Goal: Find contact information: Find contact information

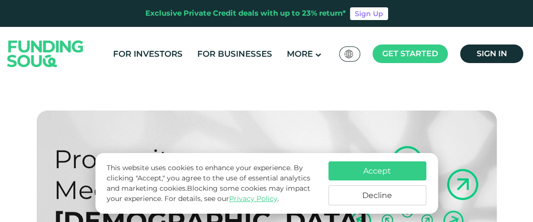
click at [377, 169] on button "Accept" at bounding box center [378, 171] width 98 height 19
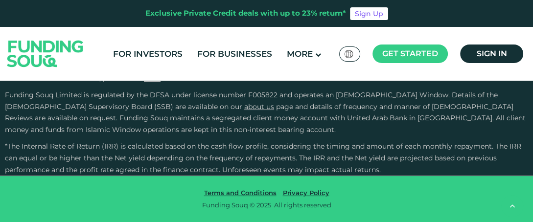
type tc-range-slider "4"
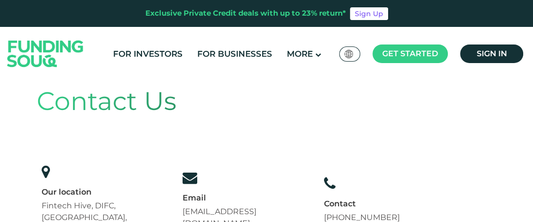
scroll to position [49, 0]
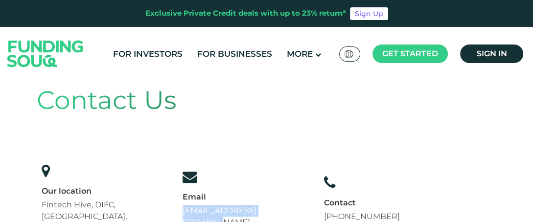
drag, startPoint x: 315, startPoint y: 181, endPoint x: 192, endPoint y: 185, distance: 123.5
click at [192, 185] on div "Our location Fintech Hive, DIFC, [GEOGRAPHIC_DATA], [GEOGRAPHIC_DATA] Email [EM…" at bounding box center [221, 199] width 368 height 81
copy link "[EMAIL_ADDRESS][DOMAIN_NAME]"
drag, startPoint x: 443, startPoint y: 173, endPoint x: 437, endPoint y: 184, distance: 11.6
click at [437, 184] on div "Contact Us Our location Fintech Hive, DIFC, Dubai, UAE Email support@fundingsou…" at bounding box center [267, 160] width 460 height 197
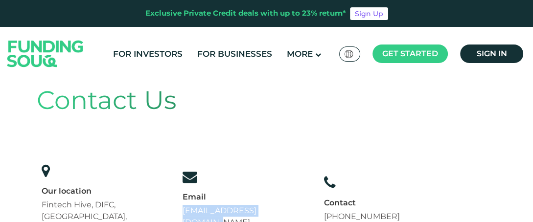
click at [437, 182] on div "Contact Us Our location Fintech Hive, DIFC, Dubai, UAE Email support@fundingsou…" at bounding box center [267, 160] width 460 height 197
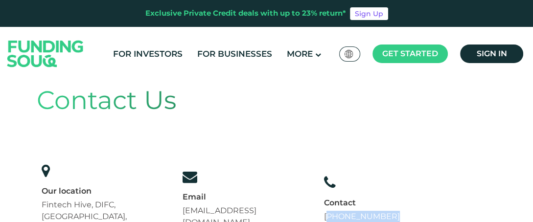
drag, startPoint x: 405, startPoint y: 182, endPoint x: 345, endPoint y: 180, distance: 60.3
click at [345, 180] on div "Contact Us Our location Fintech Hive, DIFC, Dubai, UAE Email support@fundingsou…" at bounding box center [267, 160] width 460 height 197
copy link "971 558237344"
